Goal: Transaction & Acquisition: Obtain resource

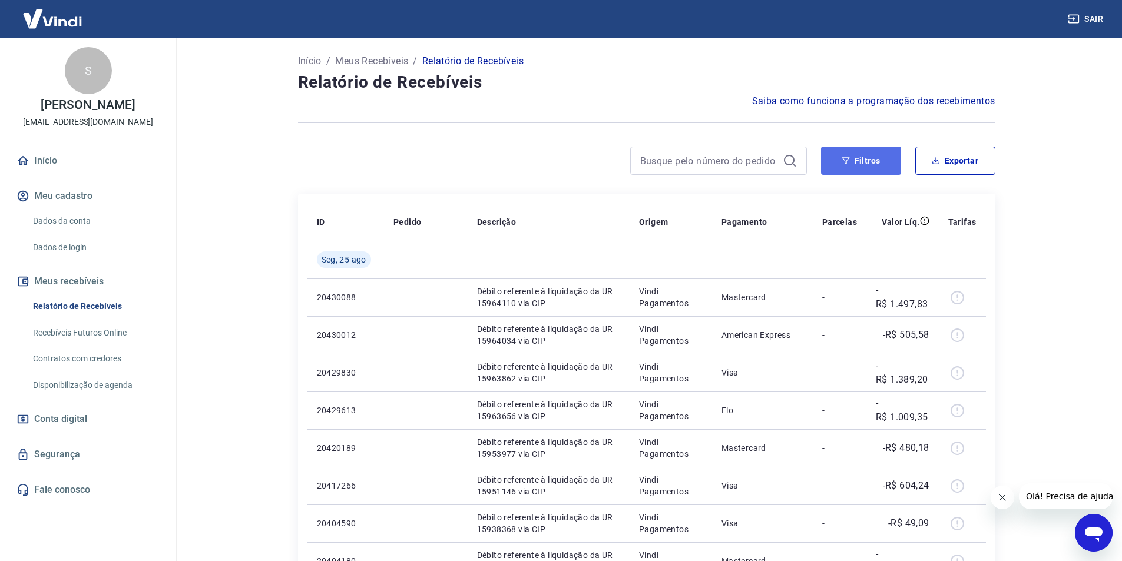
click at [898, 157] on button "Filtros" at bounding box center [861, 161] width 80 height 28
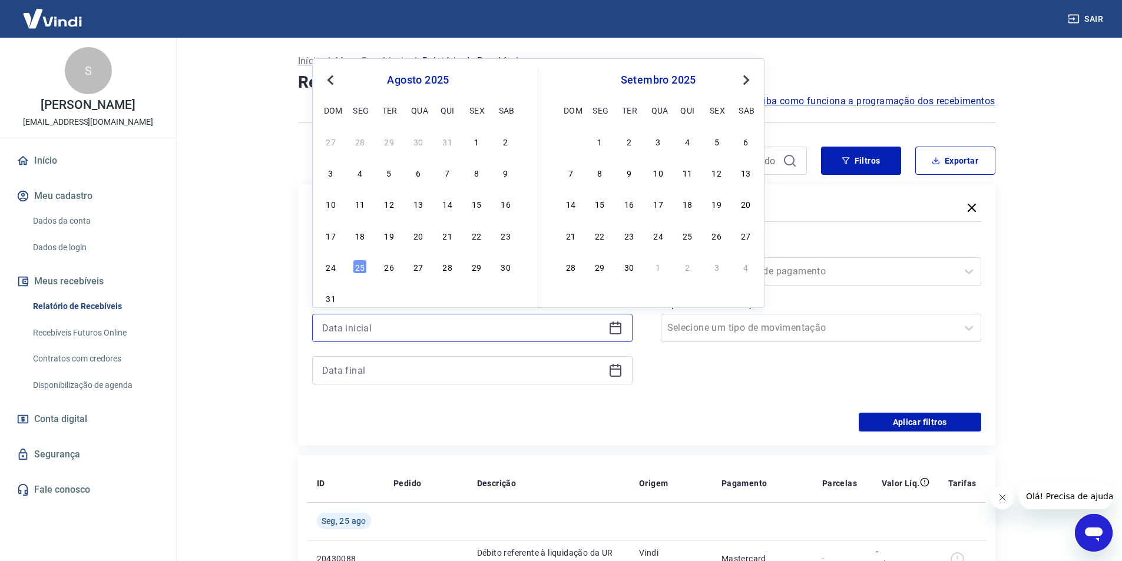
click at [557, 336] on input at bounding box center [463, 328] width 282 height 18
click at [498, 237] on div "17 18 19 20 21 22 23" at bounding box center [418, 235] width 192 height 17
click at [500, 239] on div "23" at bounding box center [506, 236] width 14 height 14
click at [503, 239] on div "Período Selecione um período" at bounding box center [472, 262] width 320 height 47
type input "[DATE]"
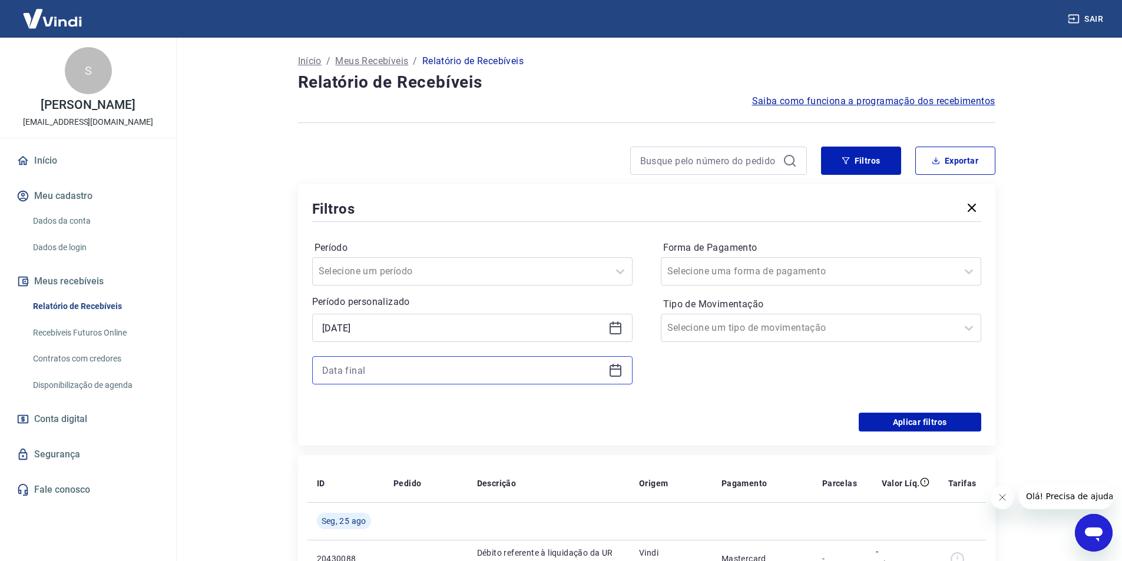
click at [460, 369] on input at bounding box center [463, 371] width 282 height 18
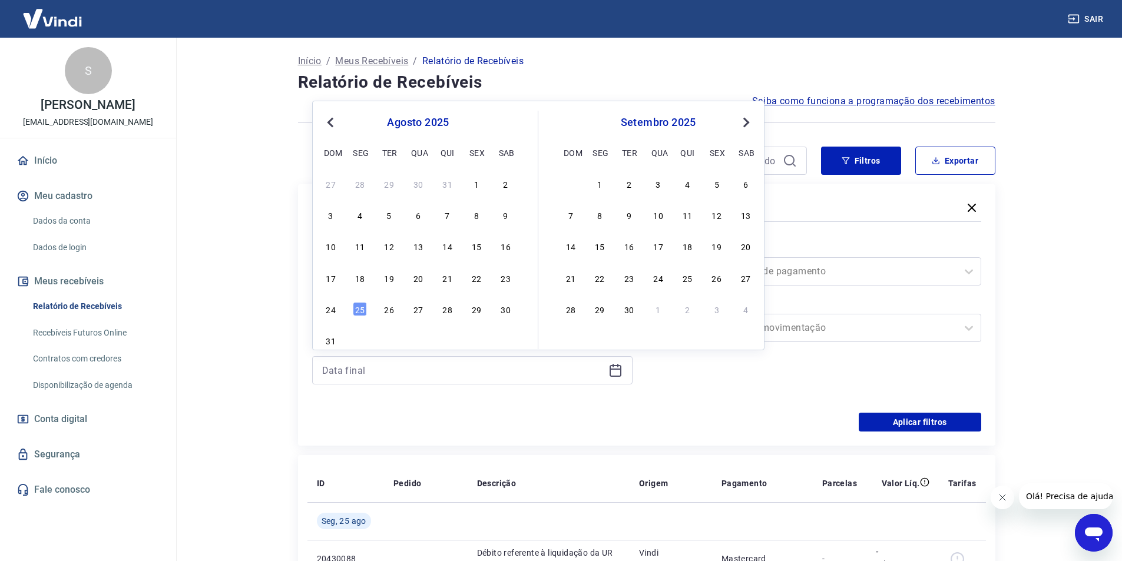
click at [336, 315] on div "24" at bounding box center [331, 309] width 14 height 14
click at [336, 315] on div "[DATE]" at bounding box center [472, 328] width 320 height 28
type input "[DATE]"
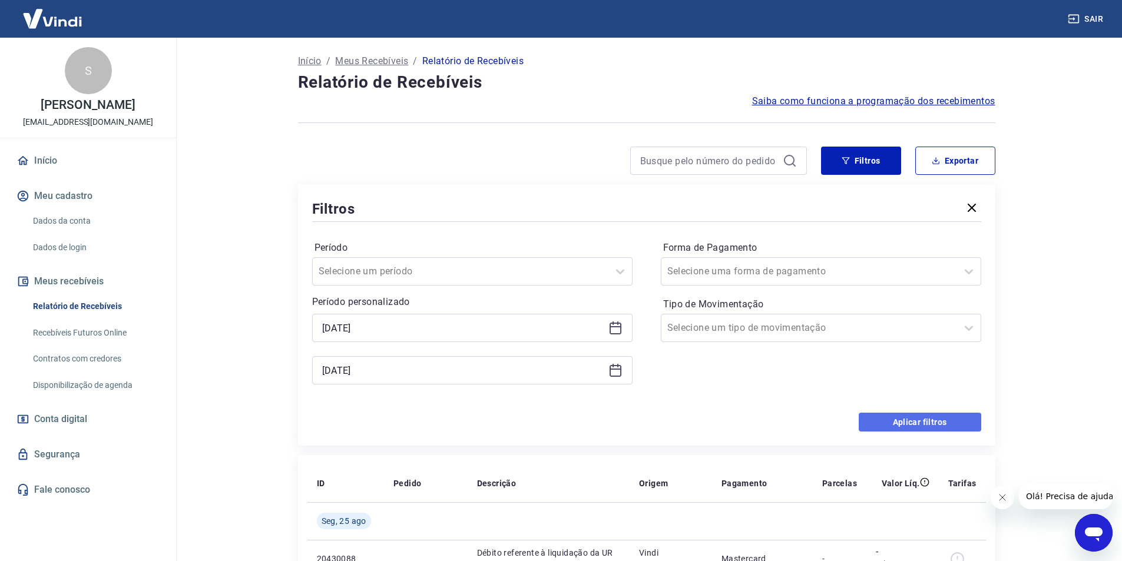
click at [900, 430] on button "Aplicar filtros" at bounding box center [920, 422] width 123 height 19
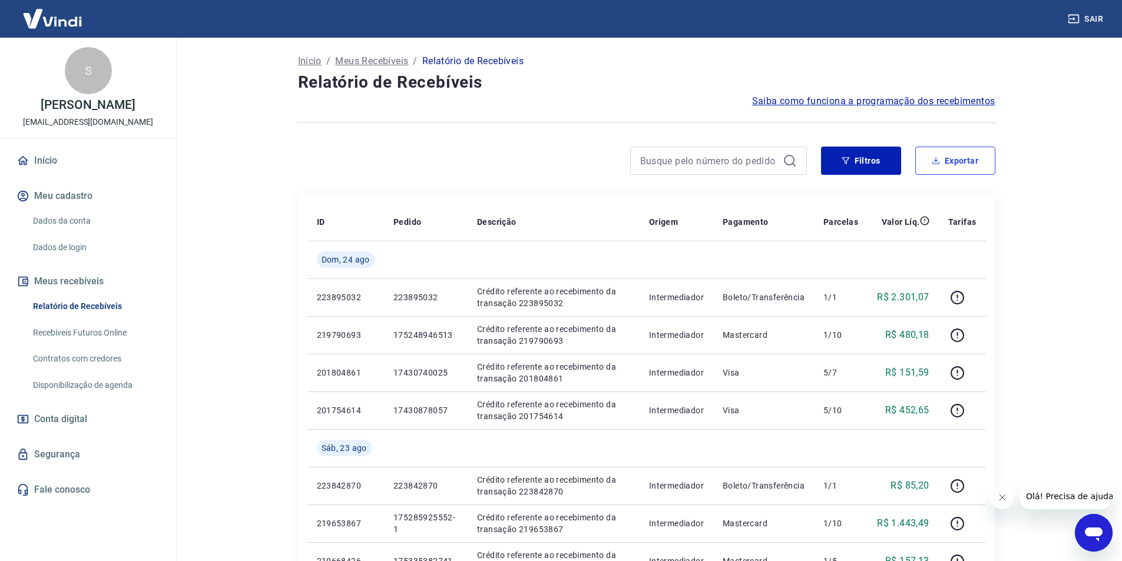
drag, startPoint x: 944, startPoint y: 160, endPoint x: 944, endPoint y: 166, distance: 5.9
click at [944, 163] on button "Exportar" at bounding box center [956, 161] width 80 height 28
type input "[DATE]"
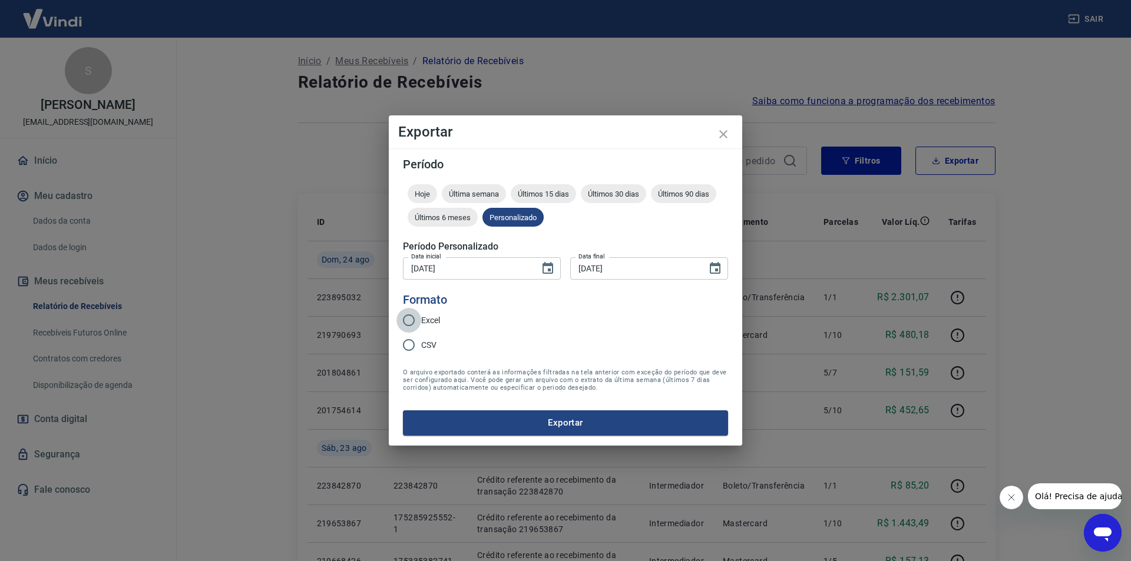
click at [419, 320] on input "Excel" at bounding box center [408, 320] width 25 height 25
radio input "true"
click at [490, 416] on button "Exportar" at bounding box center [565, 423] width 325 height 25
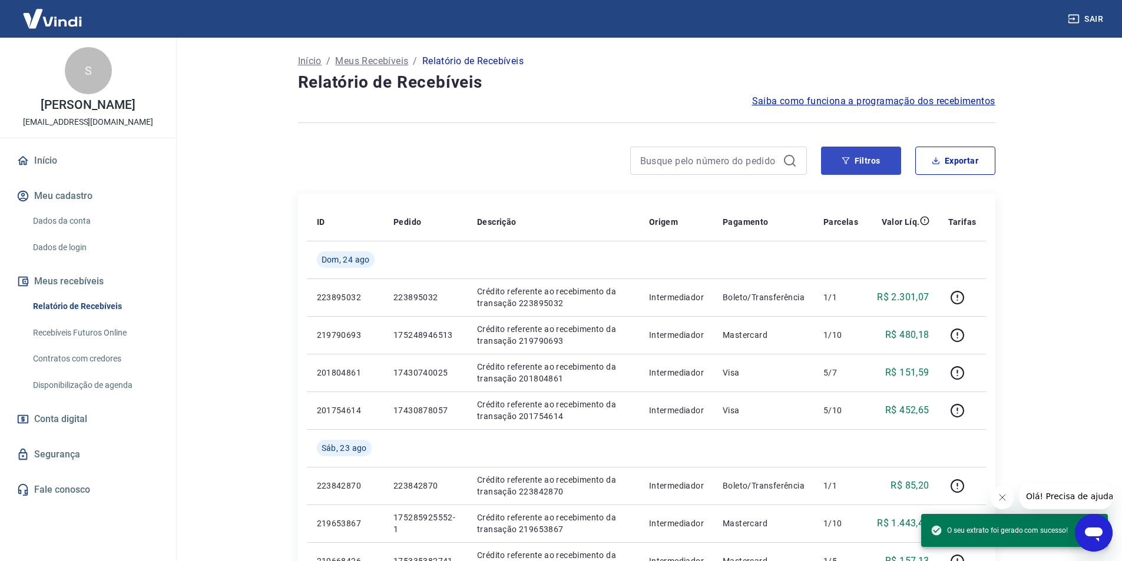
drag, startPoint x: 855, startPoint y: 179, endPoint x: 845, endPoint y: 160, distance: 20.8
click at [852, 176] on div "Filtros Exportar" at bounding box center [647, 166] width 698 height 38
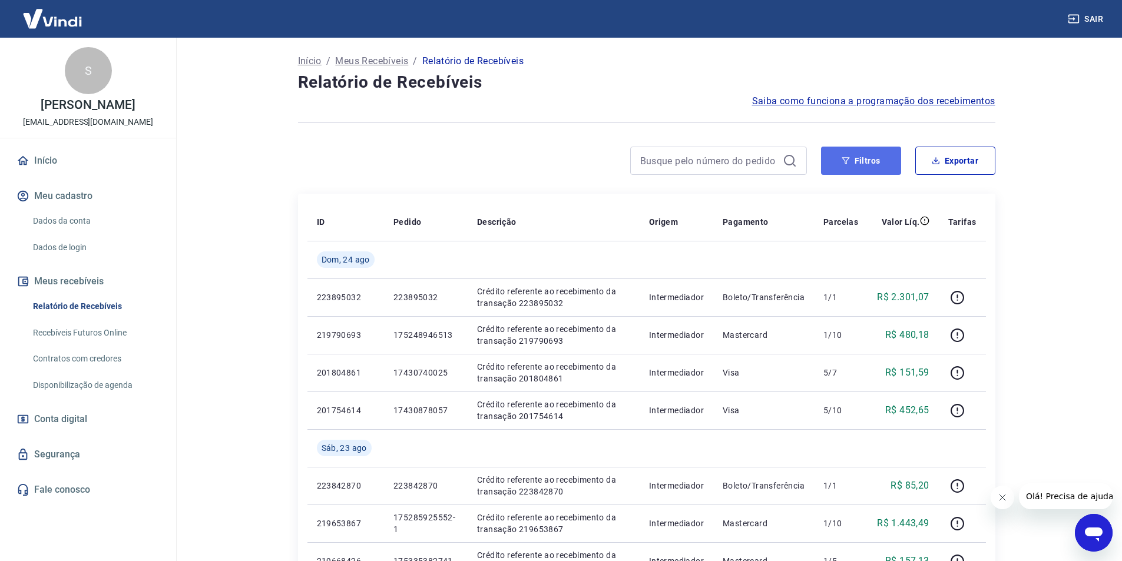
click at [845, 162] on icon "button" at bounding box center [846, 161] width 8 height 8
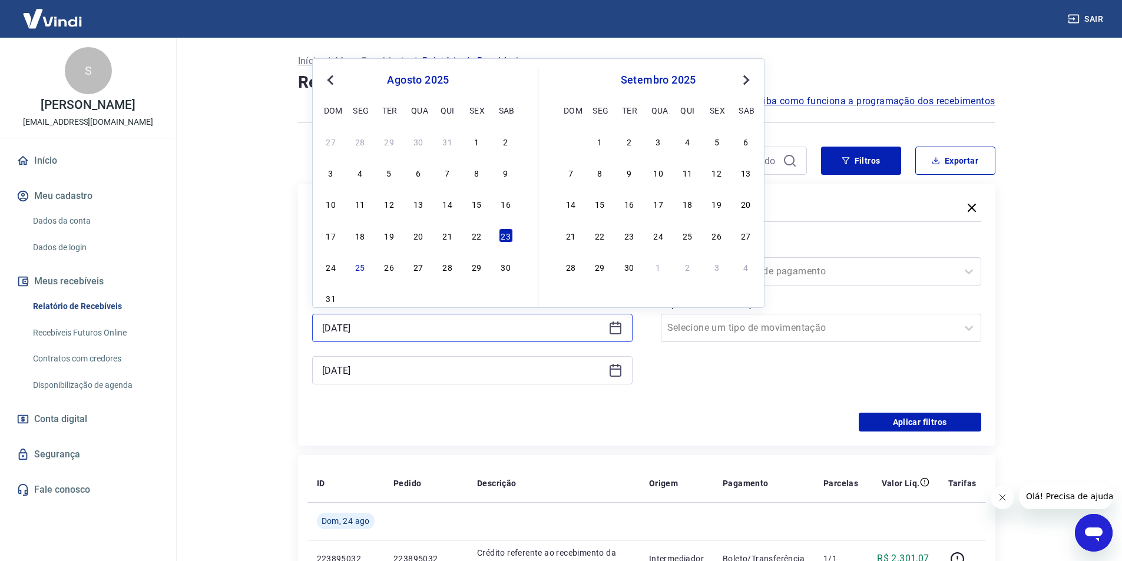
drag, startPoint x: 527, startPoint y: 330, endPoint x: 528, endPoint y: 337, distance: 7.2
click at [528, 337] on div "[DATE]" at bounding box center [472, 328] width 320 height 28
click at [478, 237] on div "22" at bounding box center [477, 236] width 14 height 14
type input "[DATE]"
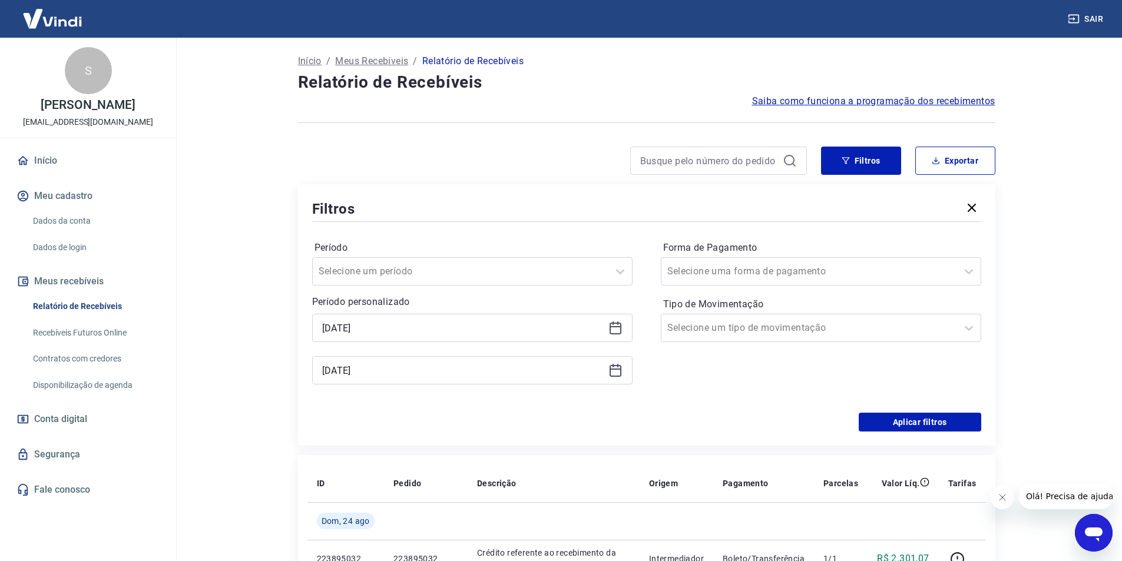
click at [440, 359] on div "[DATE]" at bounding box center [472, 370] width 320 height 28
click at [445, 369] on input "[DATE]" at bounding box center [463, 371] width 282 height 18
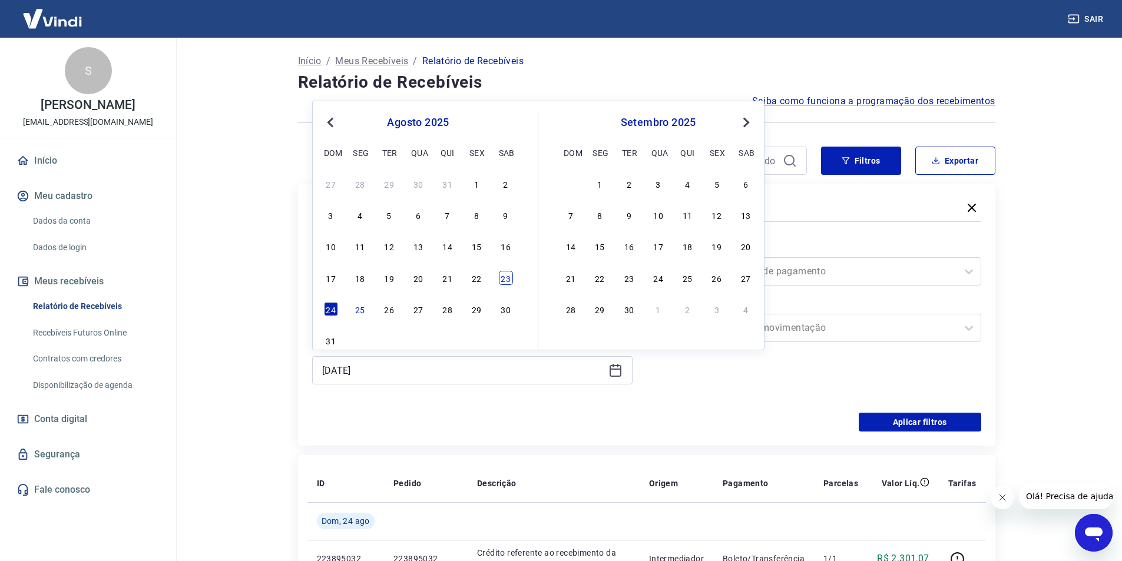
click at [505, 280] on div "23" at bounding box center [506, 278] width 14 height 14
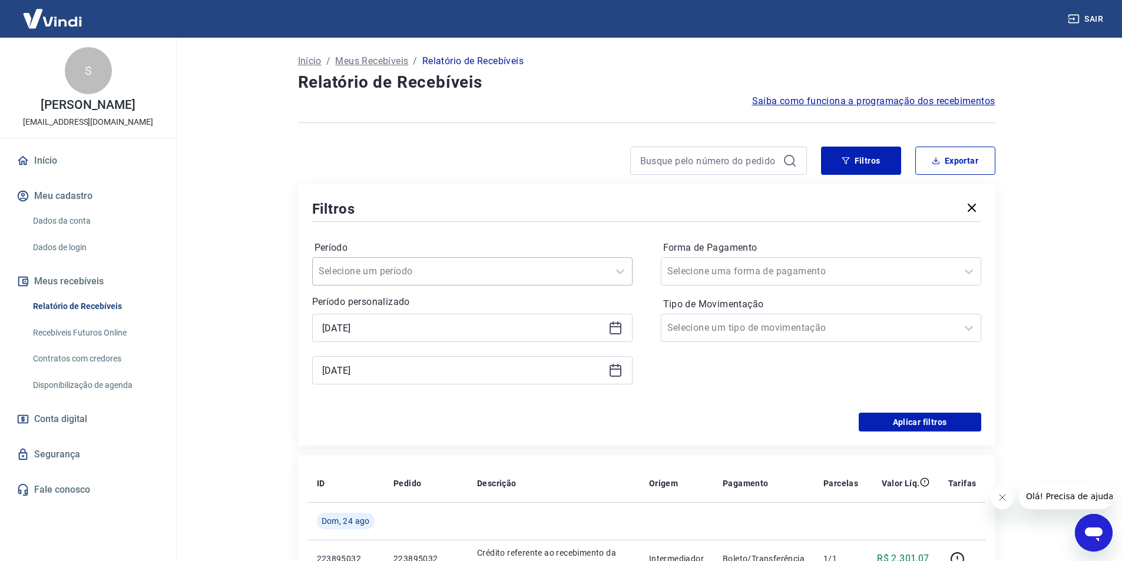
type input "[DATE]"
click at [918, 430] on div "Filtros Período Selecione um período Período personalizado Selected date: [DATE…" at bounding box center [647, 315] width 698 height 262
click at [918, 426] on button "Aplicar filtros" at bounding box center [920, 422] width 123 height 19
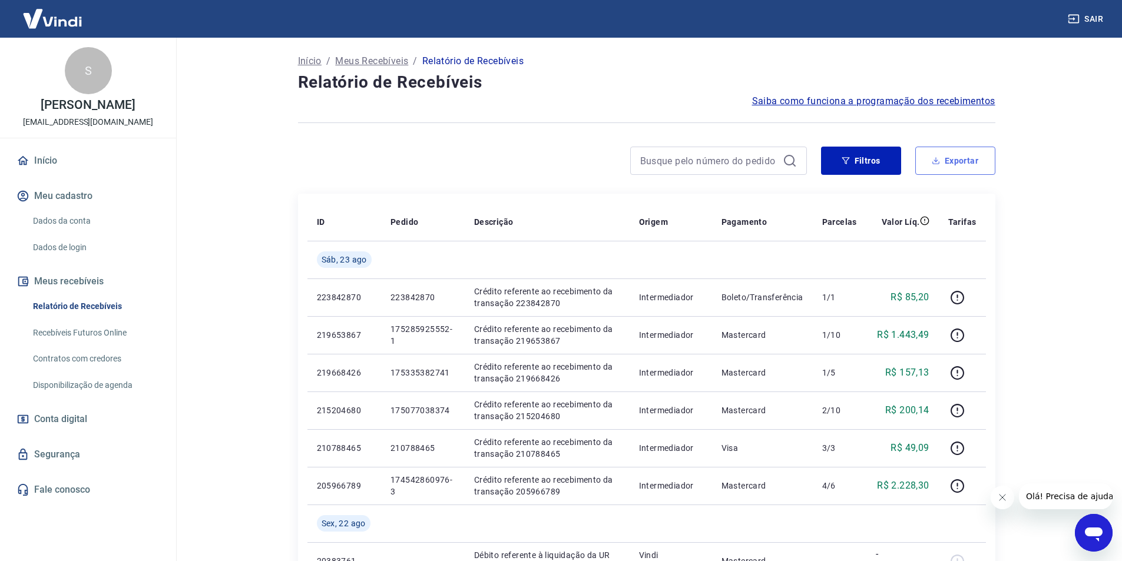
click at [946, 161] on button "Exportar" at bounding box center [956, 161] width 80 height 28
type input "[DATE]"
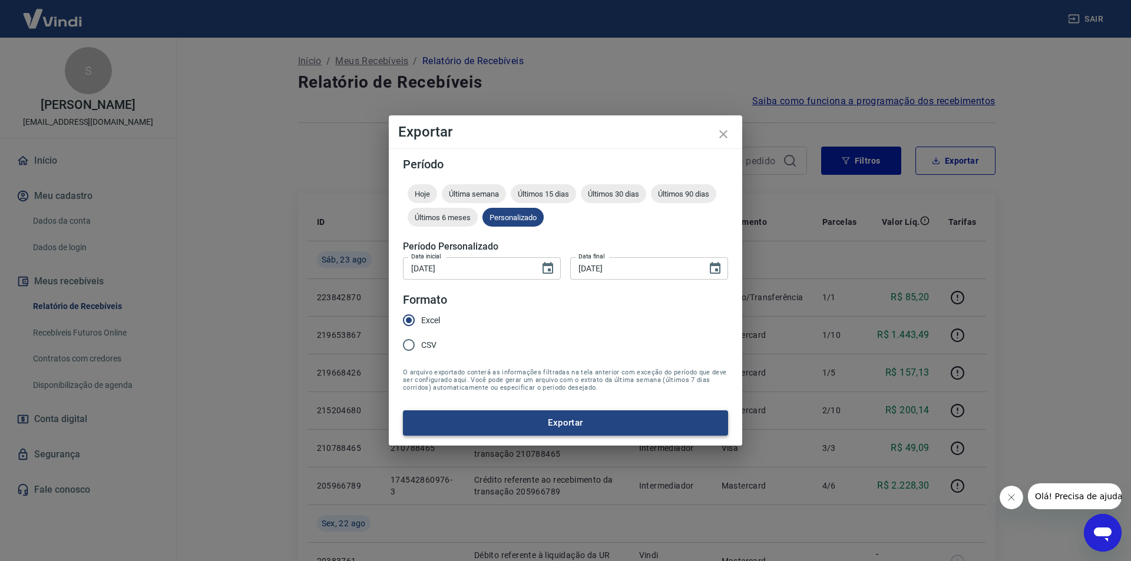
click at [702, 436] on div "Período Hoje Última semana Últimos 15 dias Últimos 30 dias Últimos 90 dias Últi…" at bounding box center [565, 296] width 353 height 297
click at [692, 418] on button "Exportar" at bounding box center [565, 423] width 325 height 25
